Goal: Task Accomplishment & Management: Manage account settings

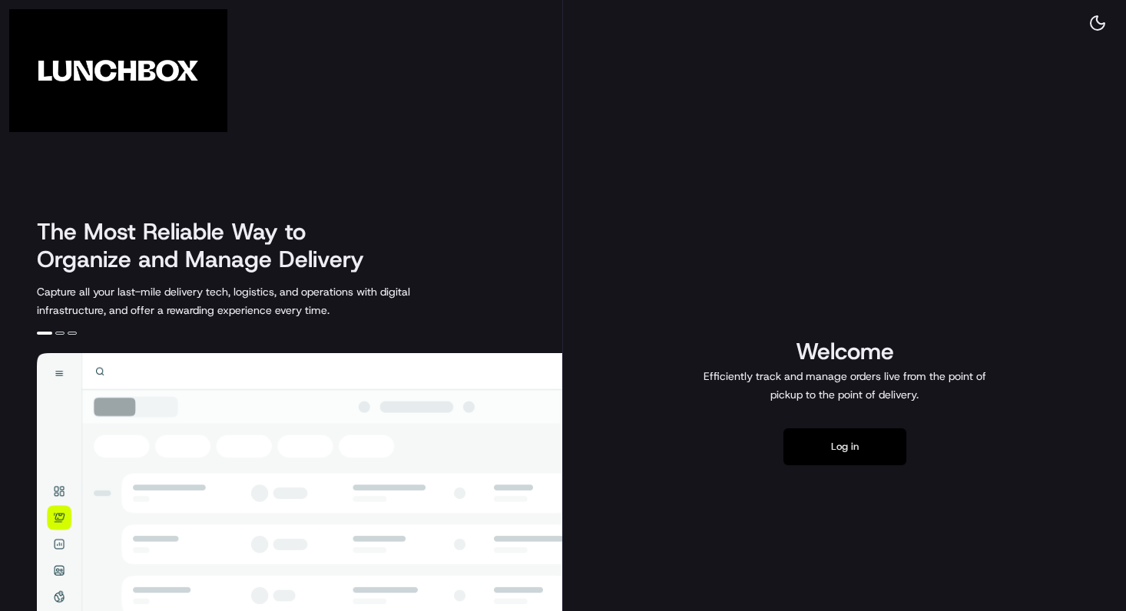
click at [867, 461] on button "Log in" at bounding box center [844, 447] width 123 height 37
